Goal: Use online tool/utility: Utilize a website feature to perform a specific function

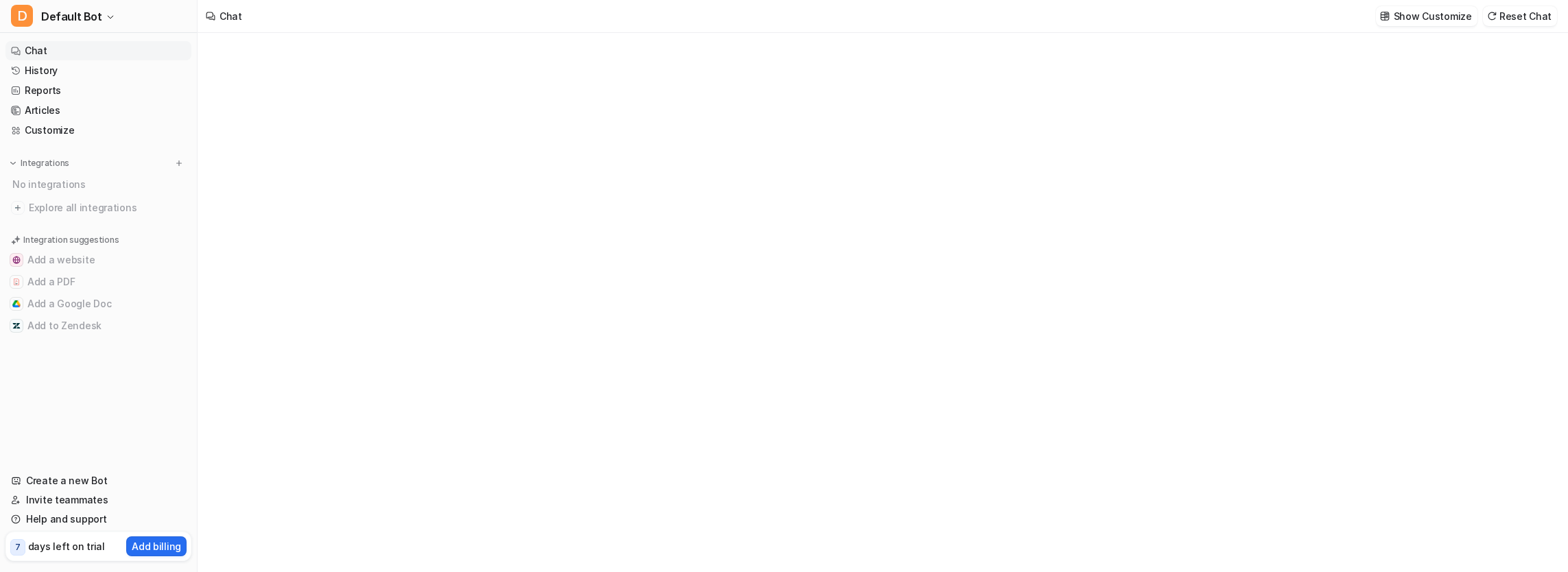
type textarea "**********"
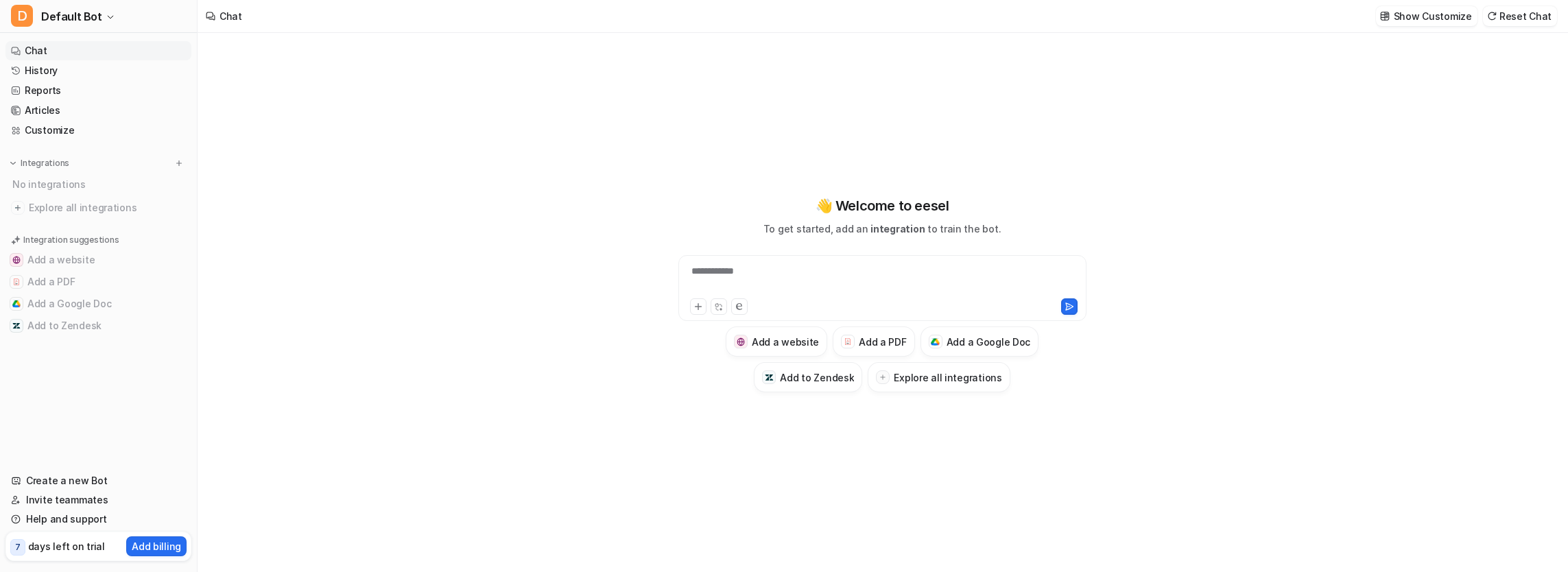
drag, startPoint x: 0, startPoint y: 0, endPoint x: 938, endPoint y: 261, distance: 973.6
click at [938, 261] on div "**********" at bounding box center [882, 288] width 408 height 66
click at [929, 383] on h3 "Explore all integrations" at bounding box center [948, 377] width 108 height 15
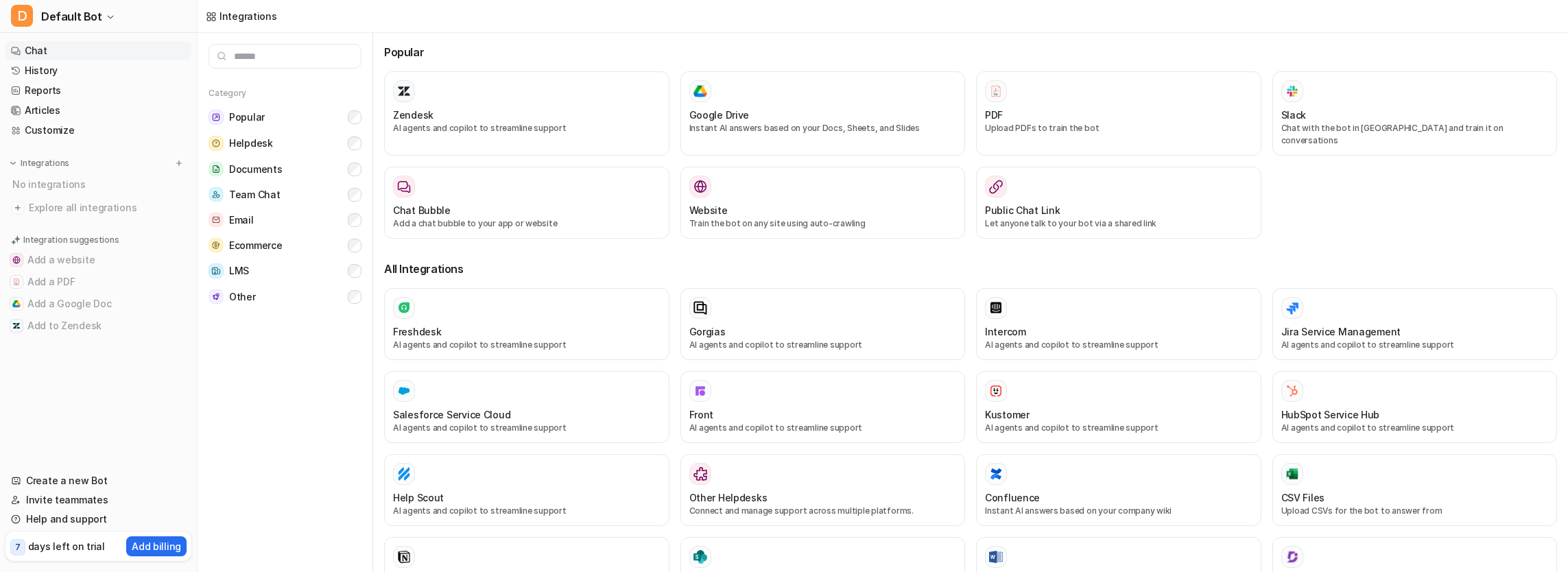
click at [25, 47] on link "Chat" at bounding box center [98, 51] width 186 height 19
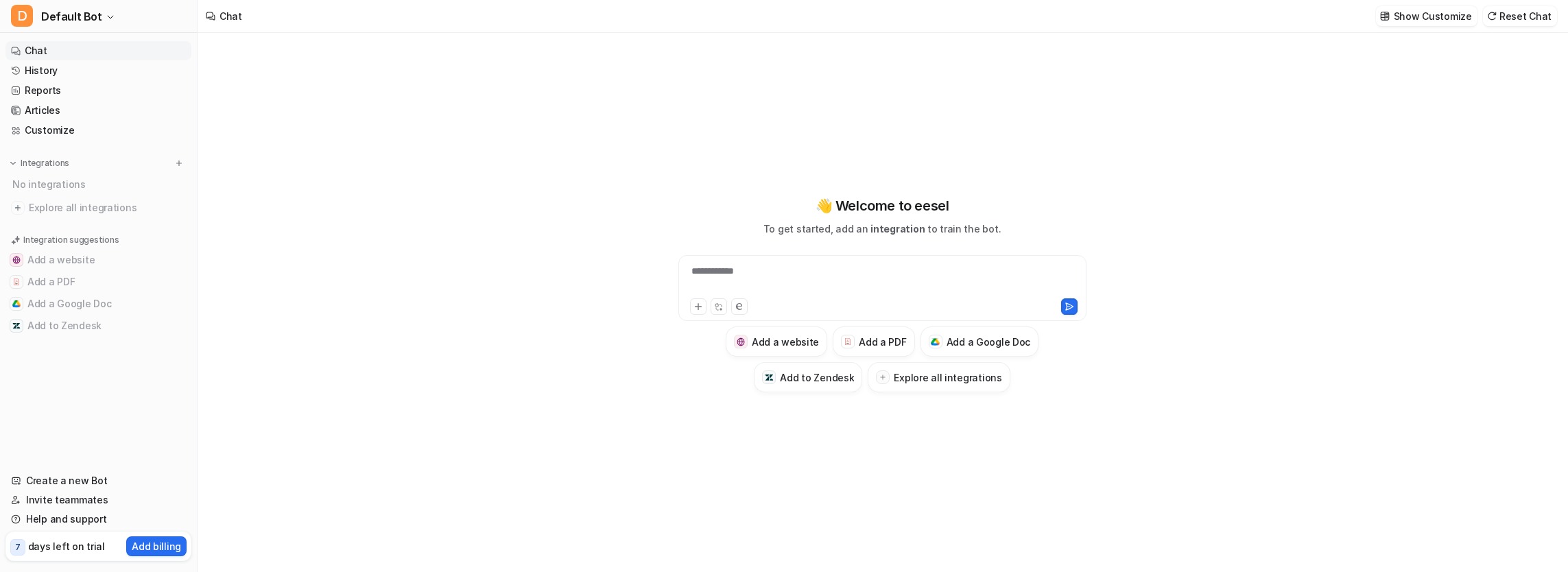
click at [815, 285] on div "**********" at bounding box center [883, 280] width 402 height 31
click at [854, 346] on div at bounding box center [847, 341] width 14 height 14
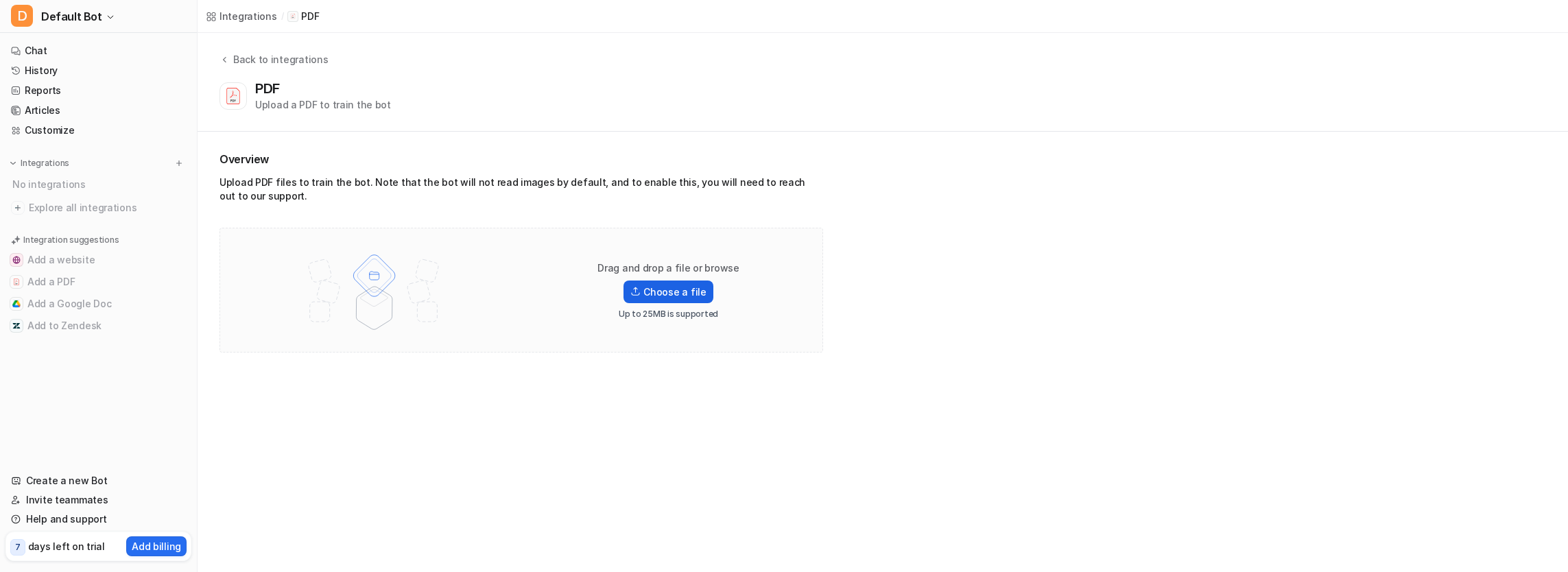
click at [657, 295] on label "Choose a file" at bounding box center [668, 292] width 90 height 23
click at [0, 0] on input "Choose a file" at bounding box center [0, 0] width 0 height 0
click at [656, 276] on div "Drag and drop a file or browse Choose a file Up to 25MB is supported" at bounding box center [669, 290] width 175 height 58
drag, startPoint x: 656, startPoint y: 276, endPoint x: 643, endPoint y: 281, distance: 13.9
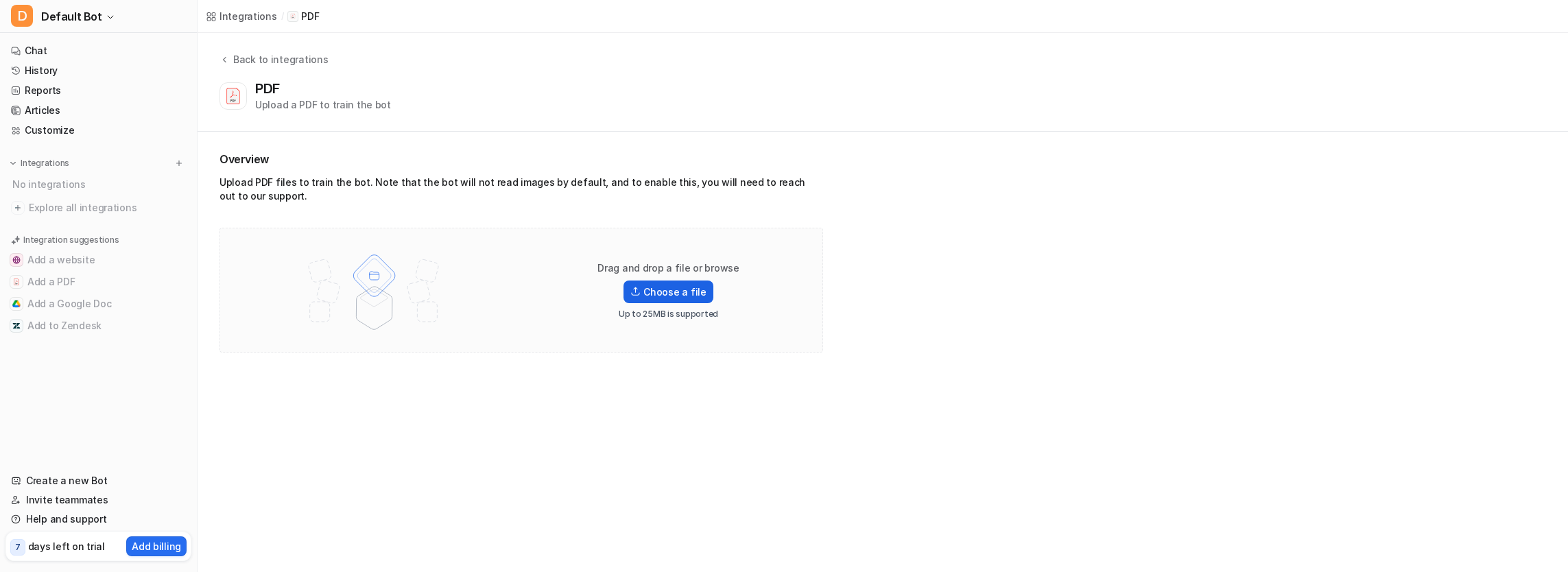
click at [643, 281] on label "Choose a file" at bounding box center [668, 292] width 90 height 23
click at [0, 0] on input "Choose a file" at bounding box center [0, 0] width 0 height 0
click at [690, 269] on p "Drag and drop a file or browse" at bounding box center [669, 268] width 142 height 14
click at [673, 292] on label "Choose a file" at bounding box center [668, 292] width 90 height 23
click at [0, 0] on input "Choose a file" at bounding box center [0, 0] width 0 height 0
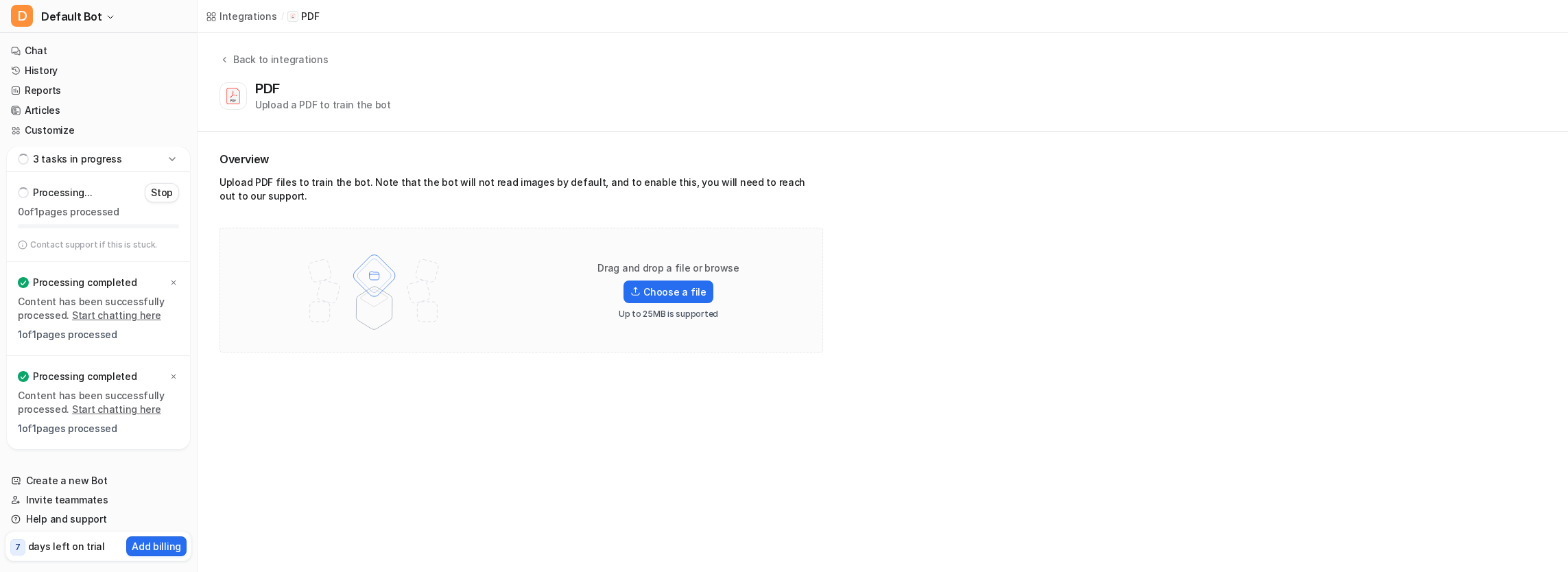
click at [248, 15] on div "Integrations" at bounding box center [248, 17] width 57 height 15
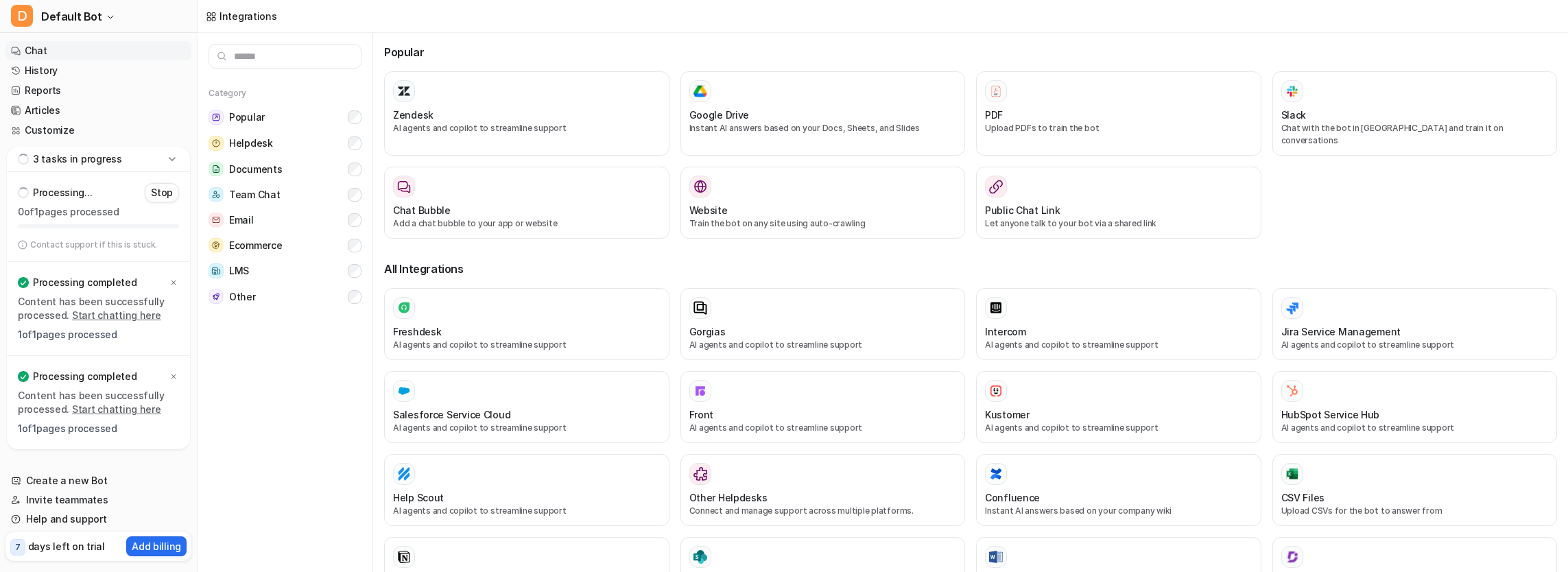
click at [18, 44] on icon at bounding box center [16, 51] width 9 height 43
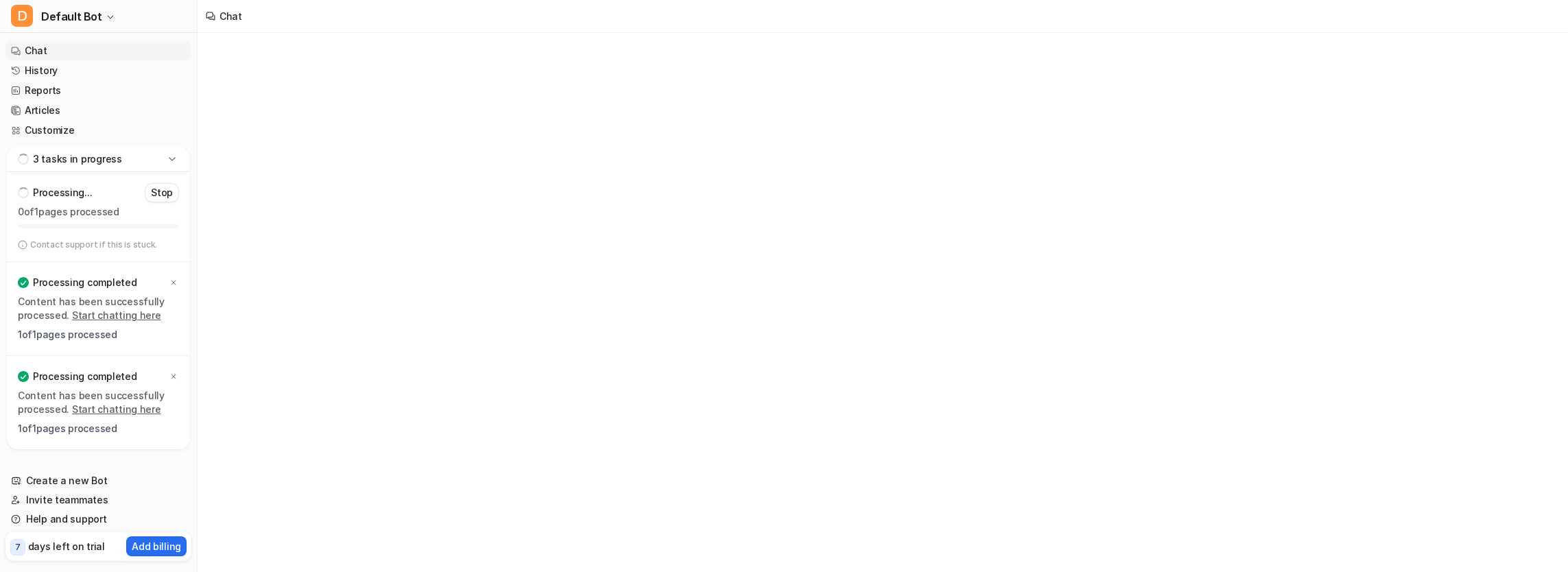
click at [18, 44] on icon at bounding box center [16, 51] width 9 height 43
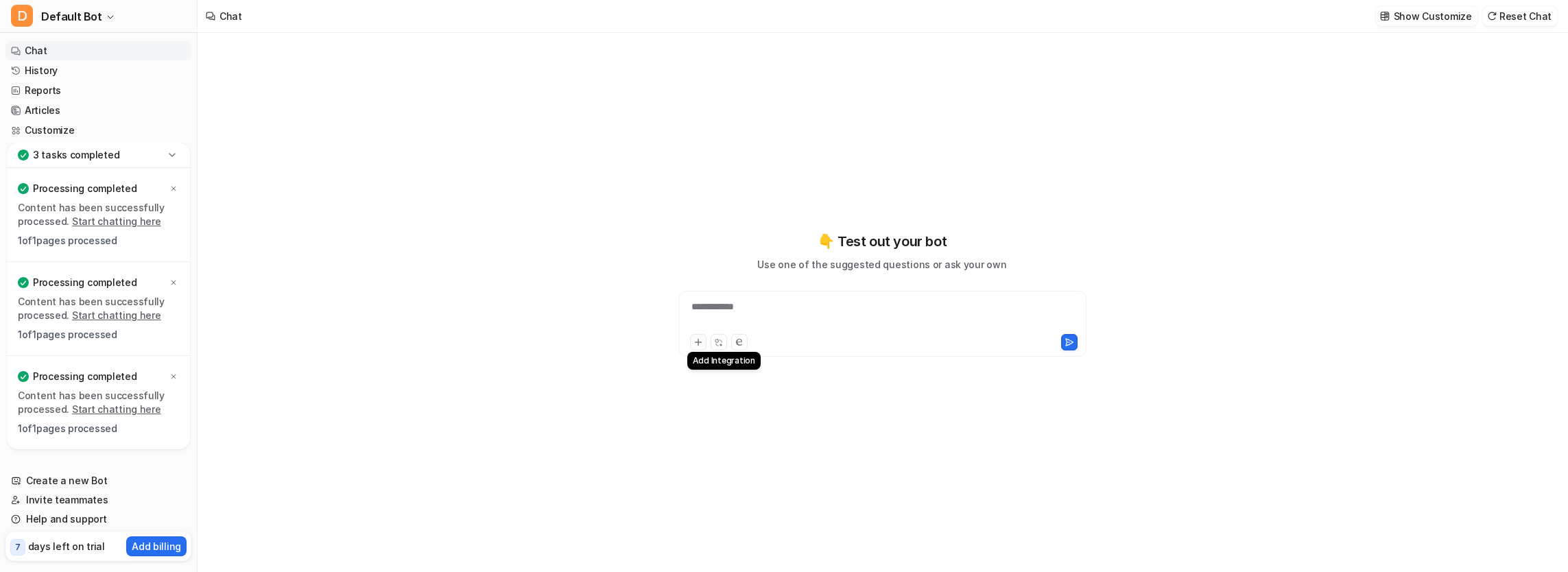
click at [697, 341] on icon at bounding box center [698, 342] width 6 height 6
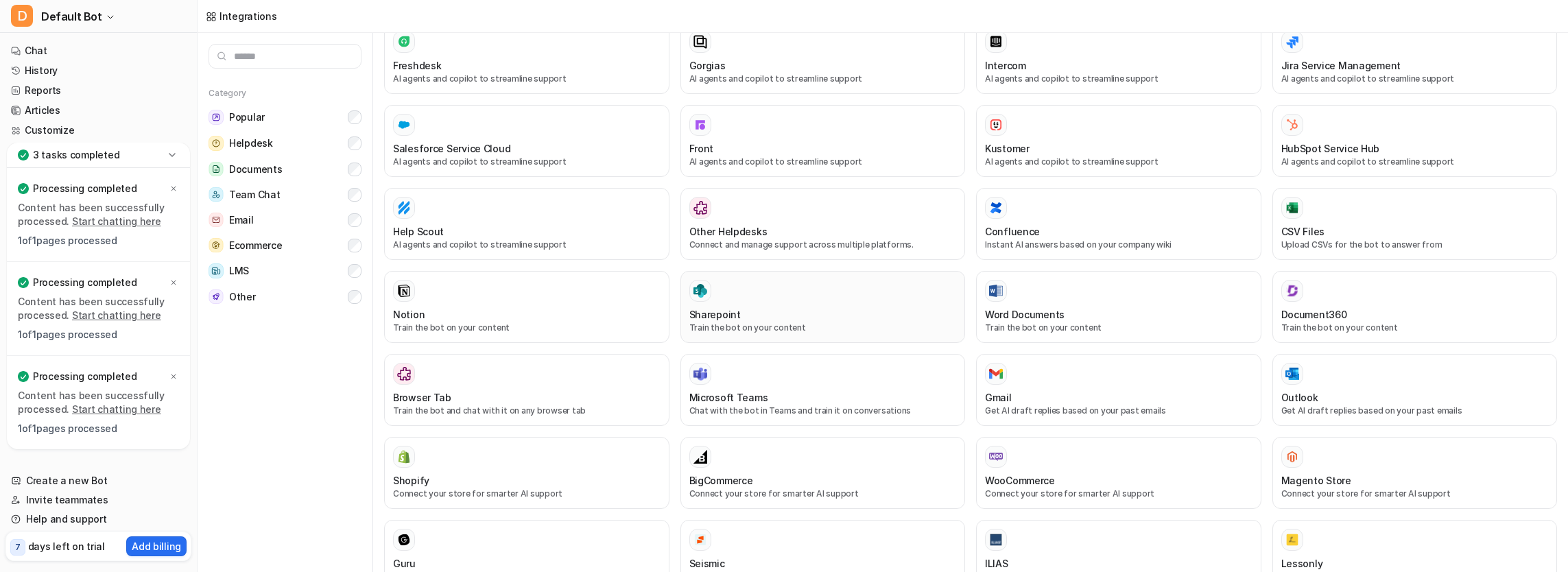
scroll to position [274, 0]
